Goal: Information Seeking & Learning: Check status

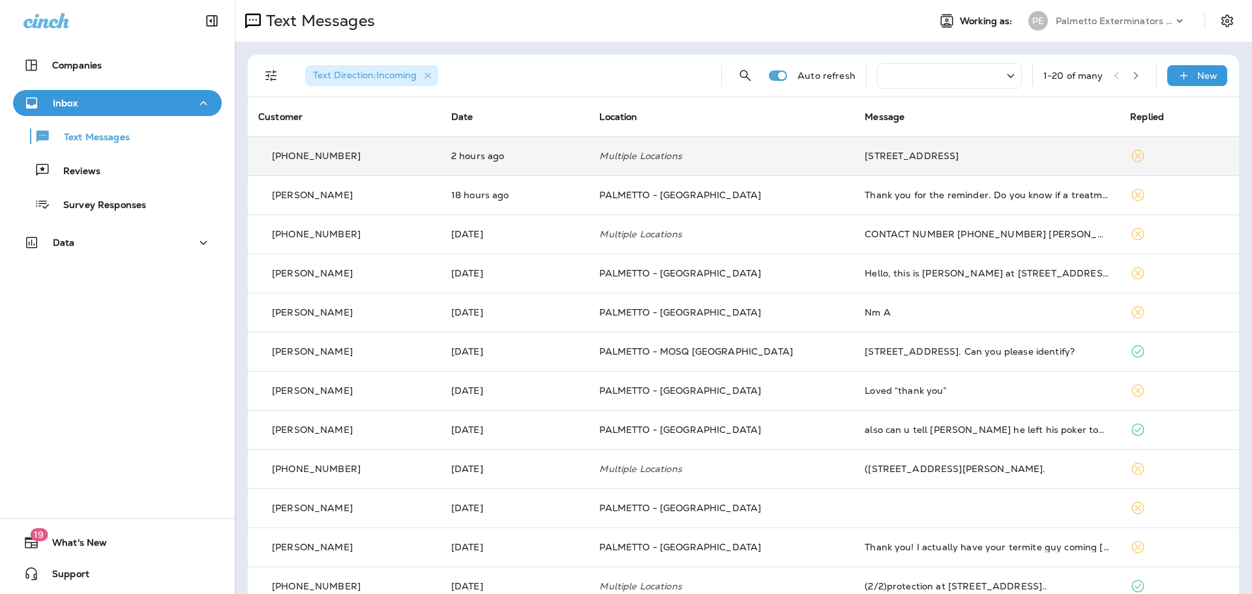
click at [868, 148] on td "[STREET_ADDRESS]" at bounding box center [986, 155] width 265 height 39
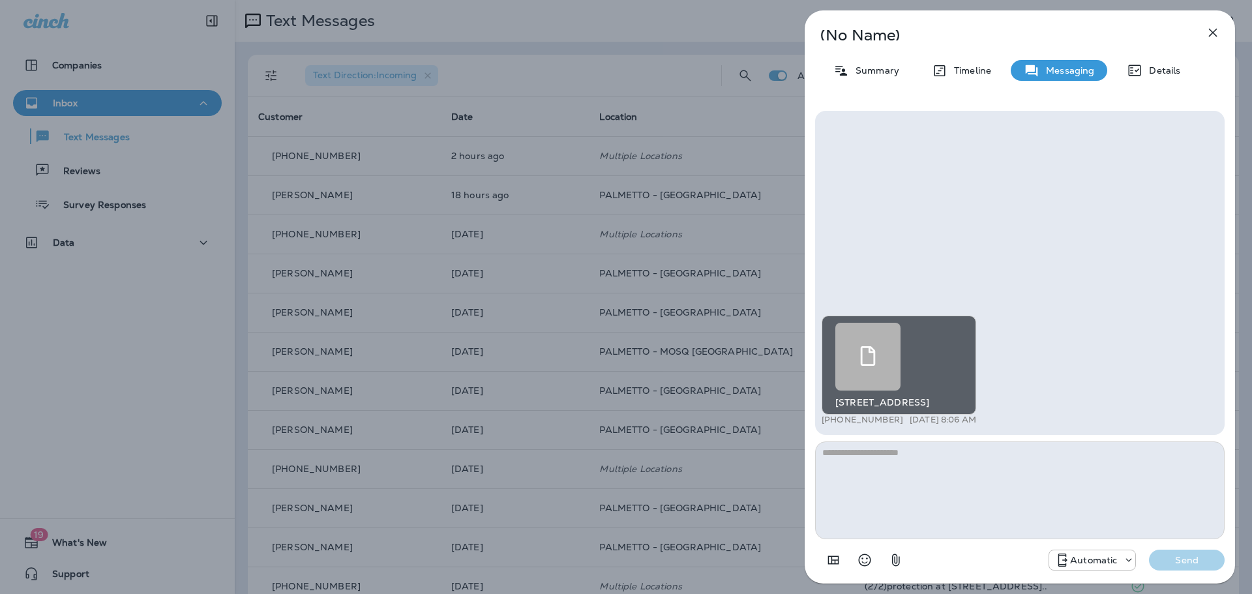
click at [891, 367] on div at bounding box center [867, 357] width 65 height 68
click at [1209, 33] on icon "button" at bounding box center [1213, 33] width 16 height 16
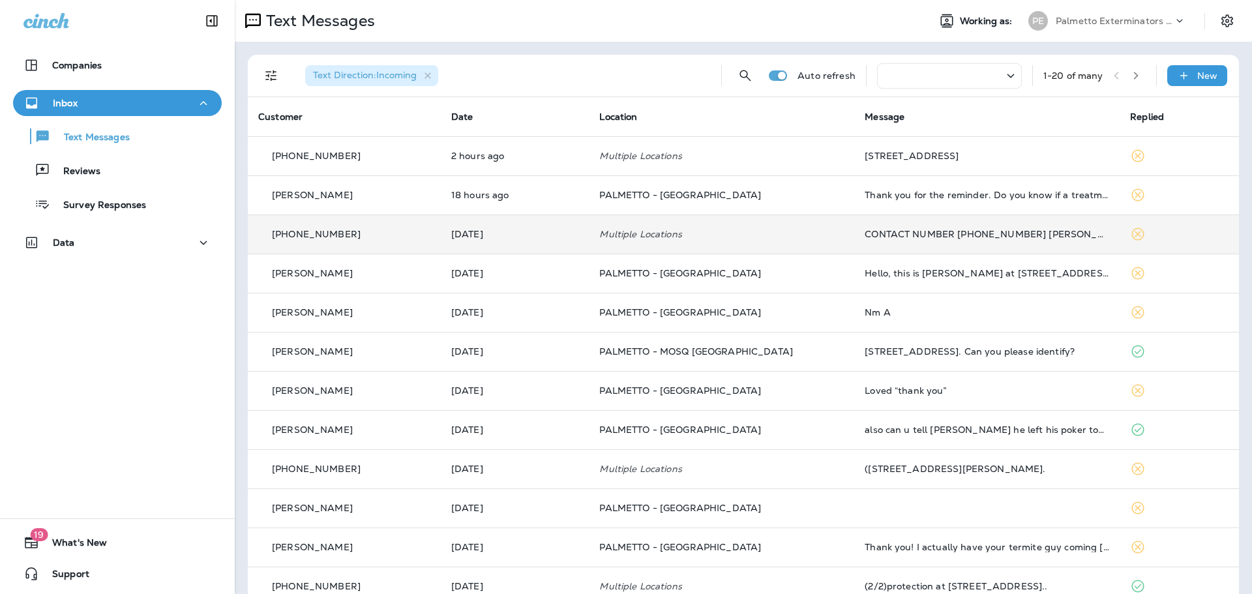
click at [952, 232] on div "CONTACT NUMBER [PHONE_NUMBER] [PERSON_NAME] THANKS" at bounding box center [987, 234] width 245 height 10
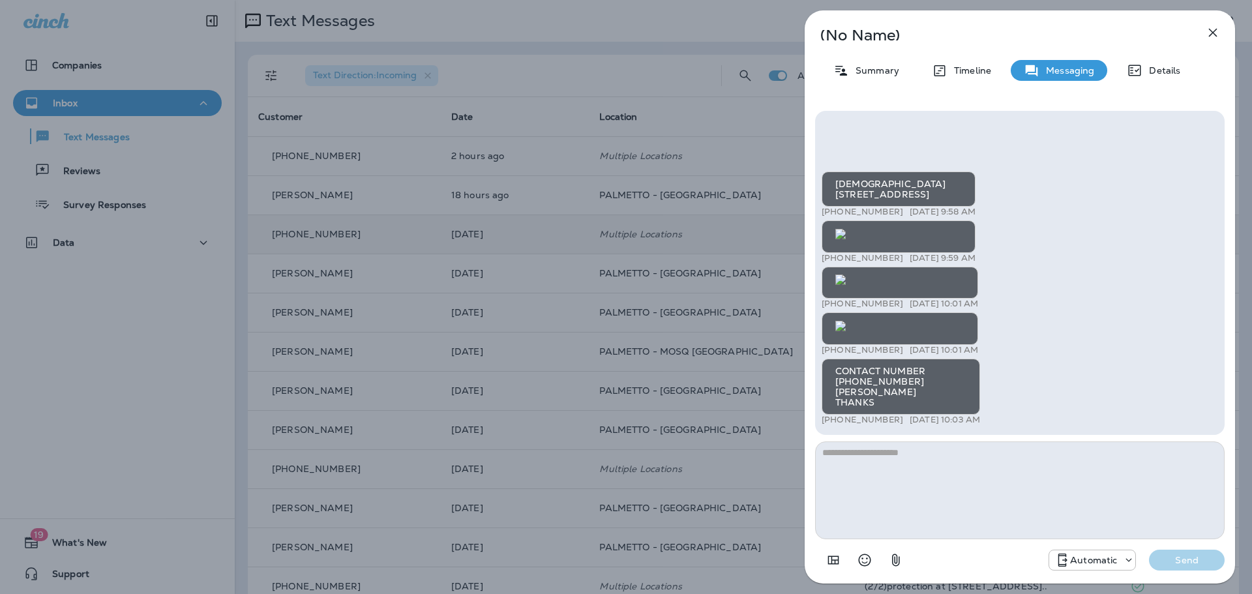
scroll to position [-261, 0]
click at [1208, 37] on icon "button" at bounding box center [1213, 33] width 16 height 16
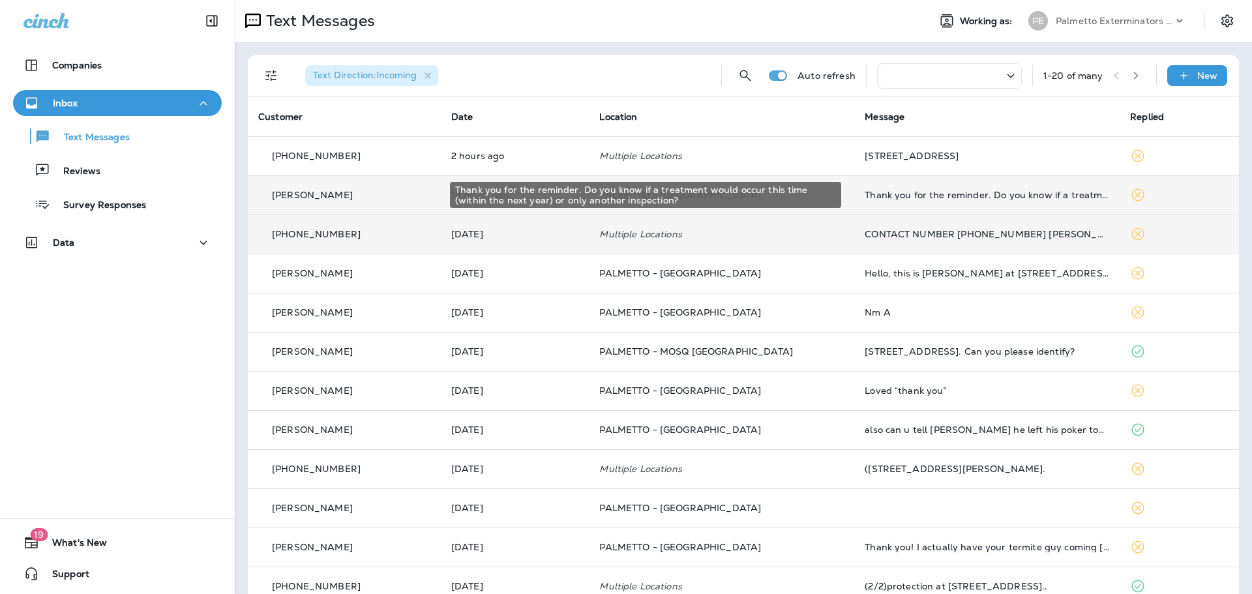
click at [976, 193] on div "Thank you for the reminder. Do you know if a treatment would occur this time (w…" at bounding box center [987, 195] width 245 height 10
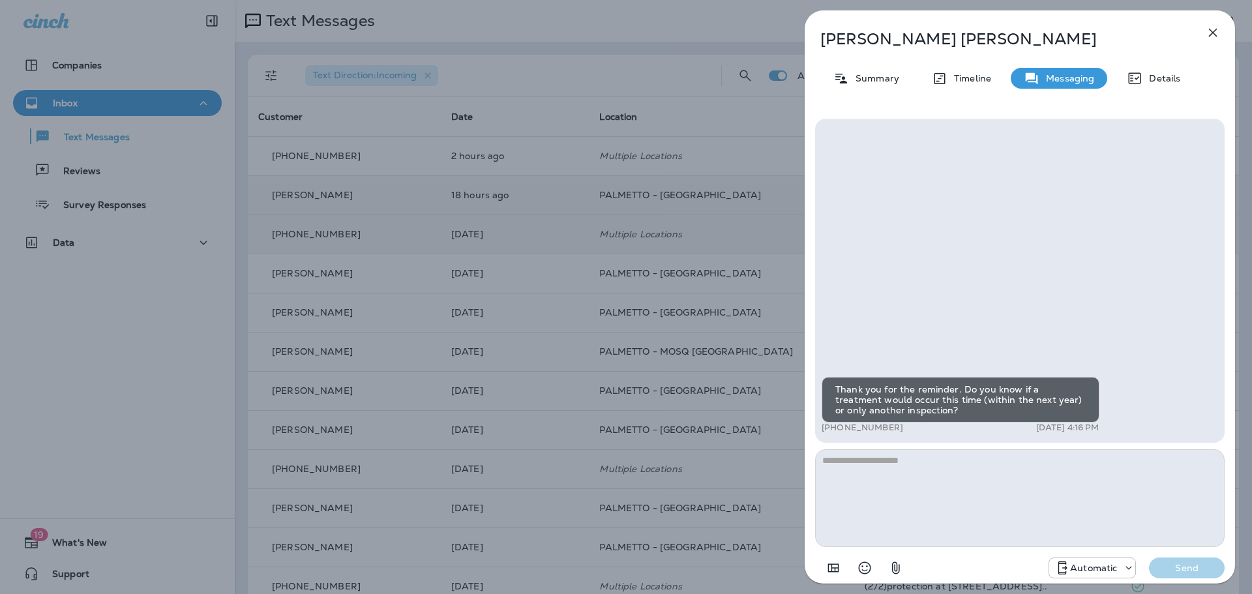
click at [1213, 33] on icon "button" at bounding box center [1213, 33] width 8 height 8
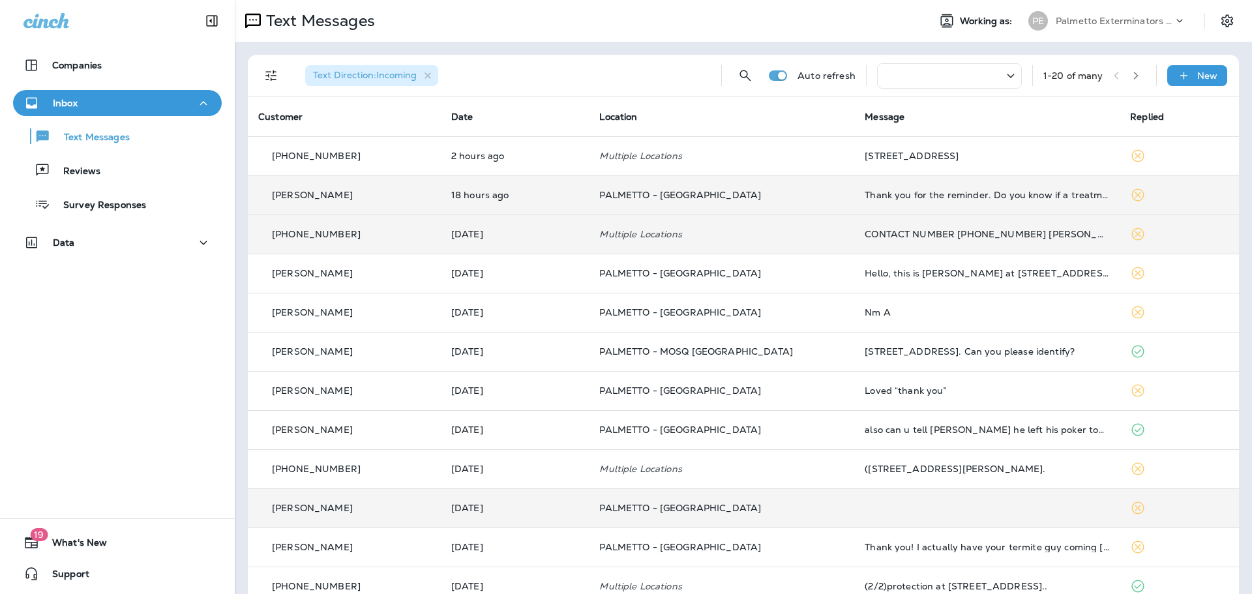
click at [876, 512] on td at bounding box center [986, 508] width 265 height 39
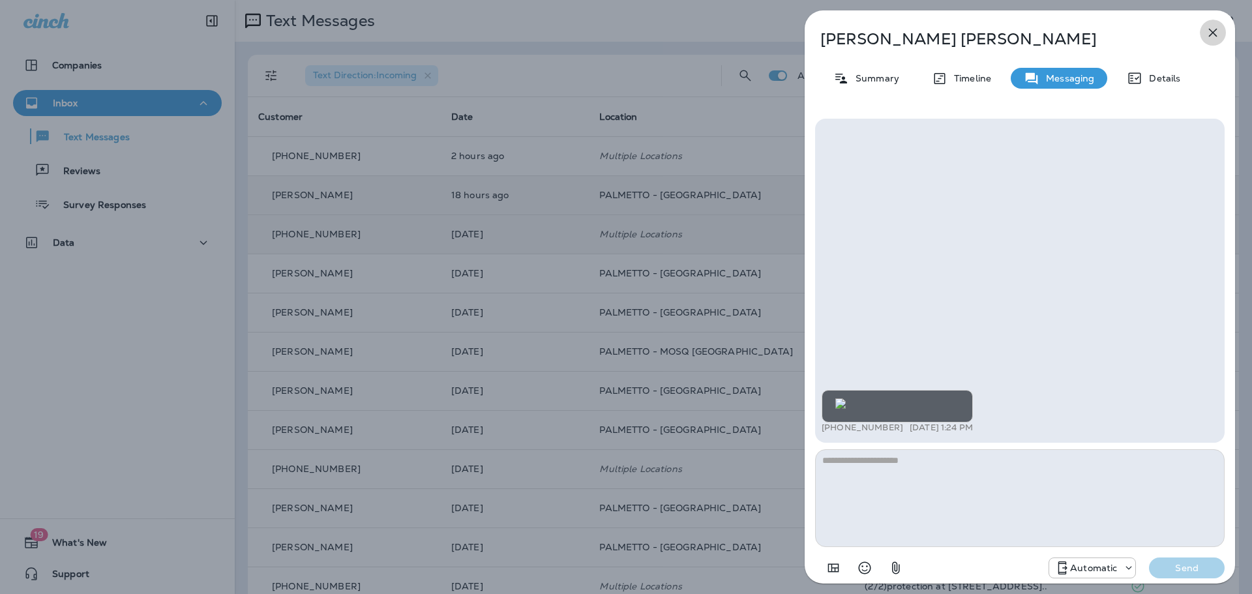
click at [1209, 33] on icon "button" at bounding box center [1213, 33] width 16 height 16
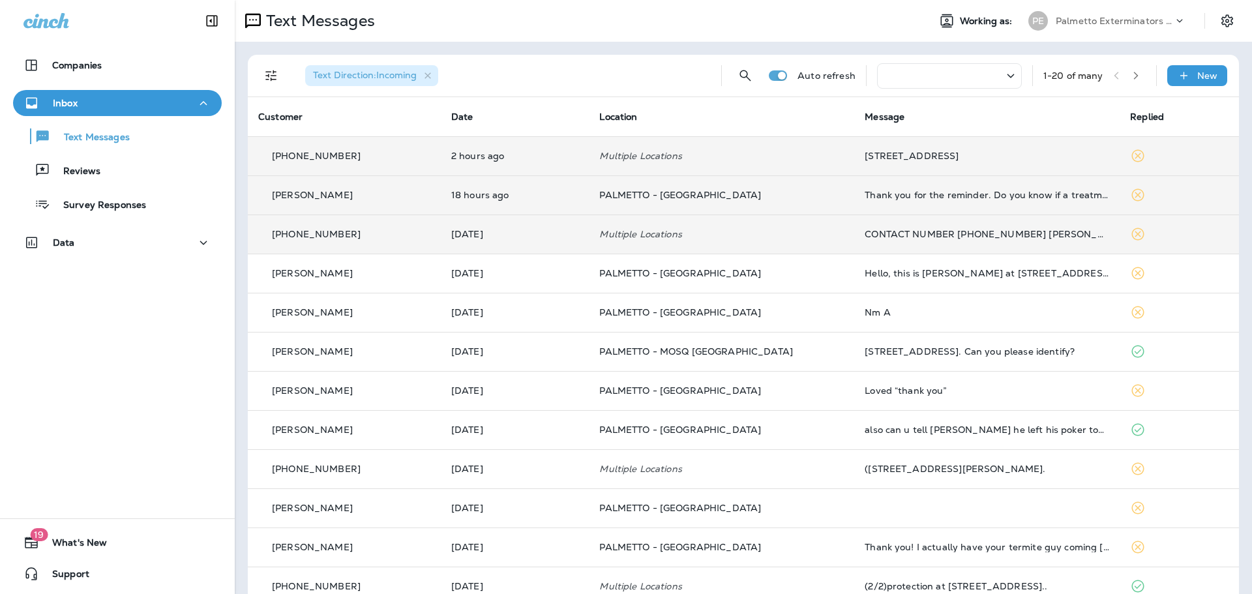
click at [899, 151] on div "[STREET_ADDRESS]" at bounding box center [987, 156] width 245 height 10
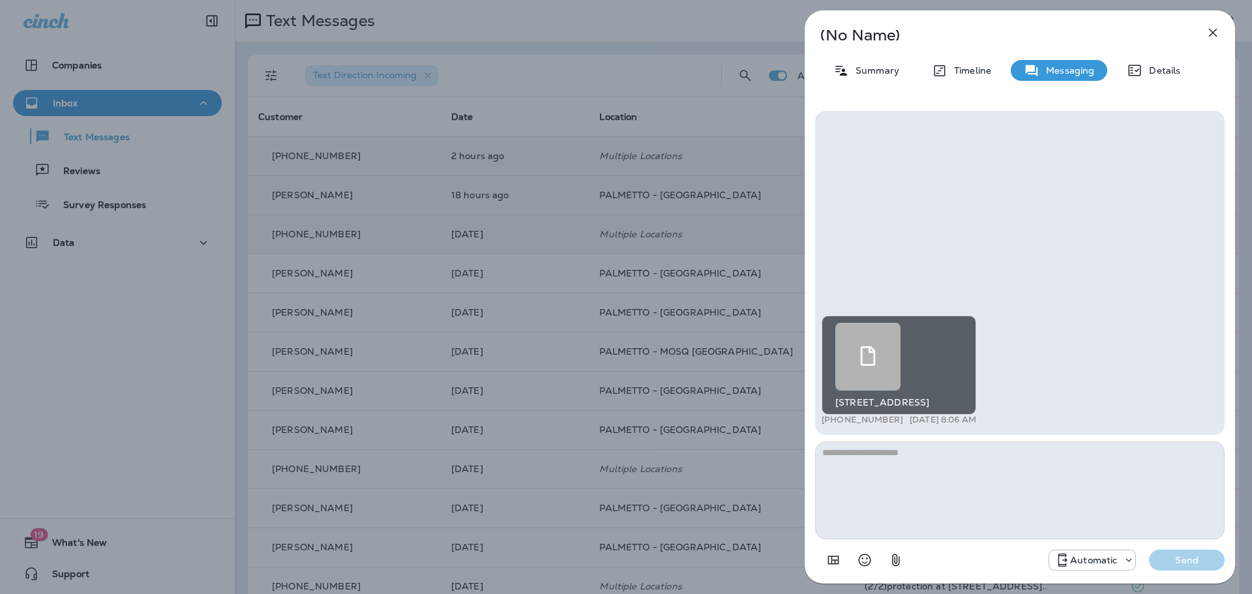
click at [861, 373] on div at bounding box center [867, 357] width 65 height 68
click at [1218, 31] on icon "button" at bounding box center [1213, 33] width 16 height 16
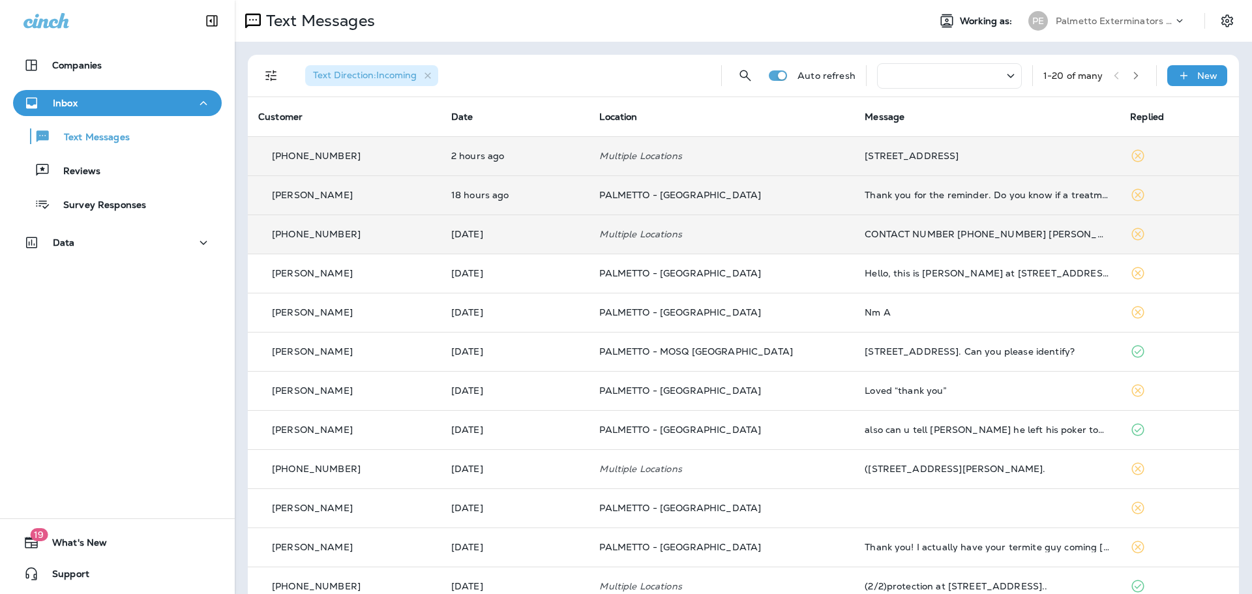
click at [914, 202] on td "Thank you for the reminder. Do you know if a treatment would occur this time (w…" at bounding box center [986, 194] width 265 height 39
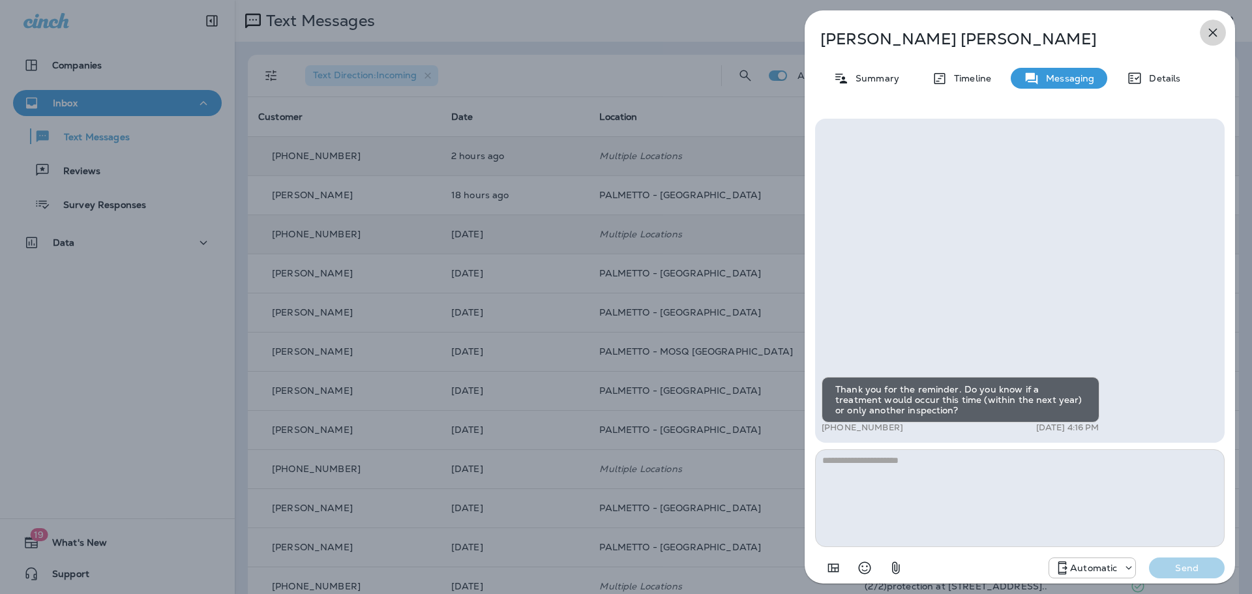
click at [1205, 35] on button "button" at bounding box center [1213, 33] width 26 height 26
